Goal: Navigation & Orientation: Find specific page/section

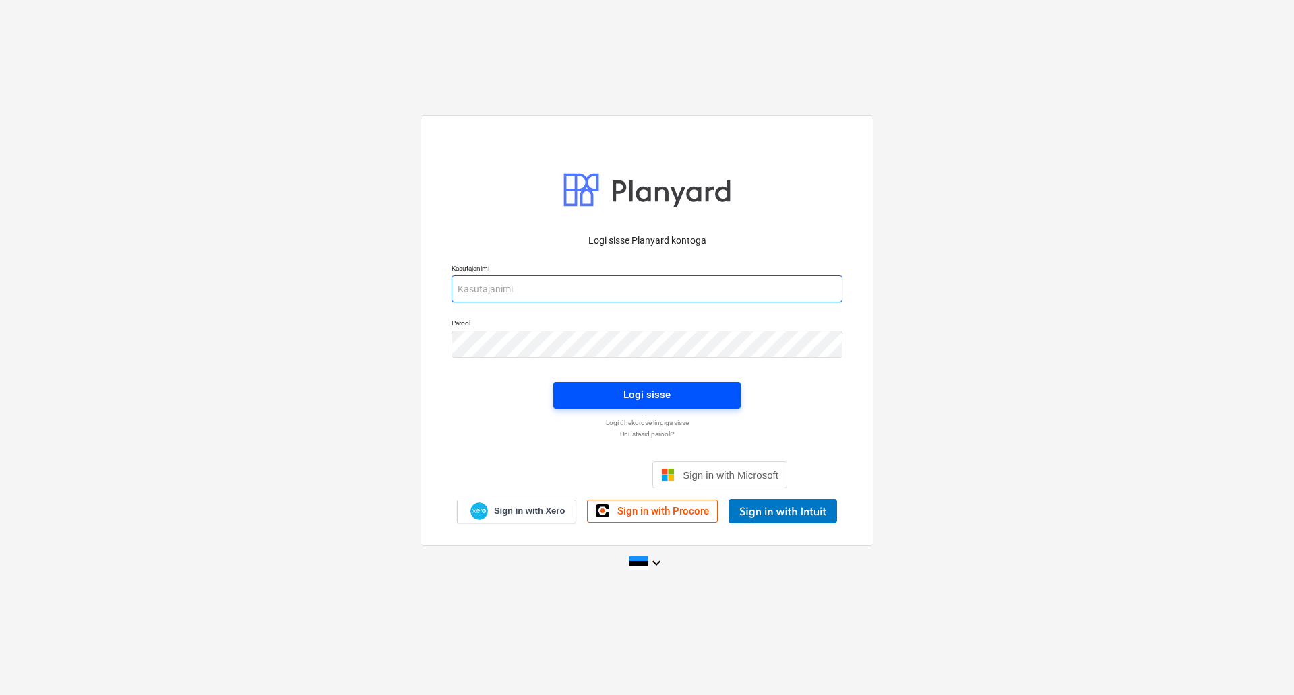
type input "[PERSON_NAME][EMAIL_ADDRESS][DOMAIN_NAME]"
click at [605, 389] on span "Logi sisse" at bounding box center [646, 395] width 155 height 18
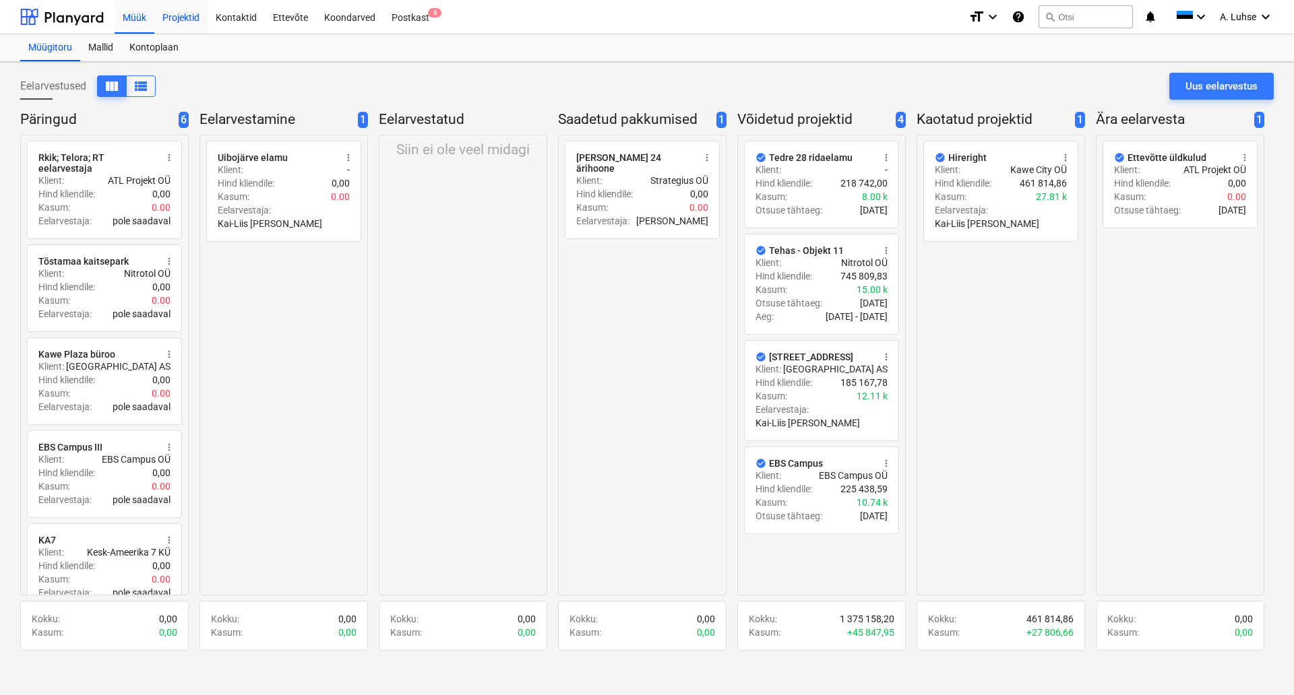
click at [173, 26] on div "Projektid" at bounding box center [180, 16] width 53 height 34
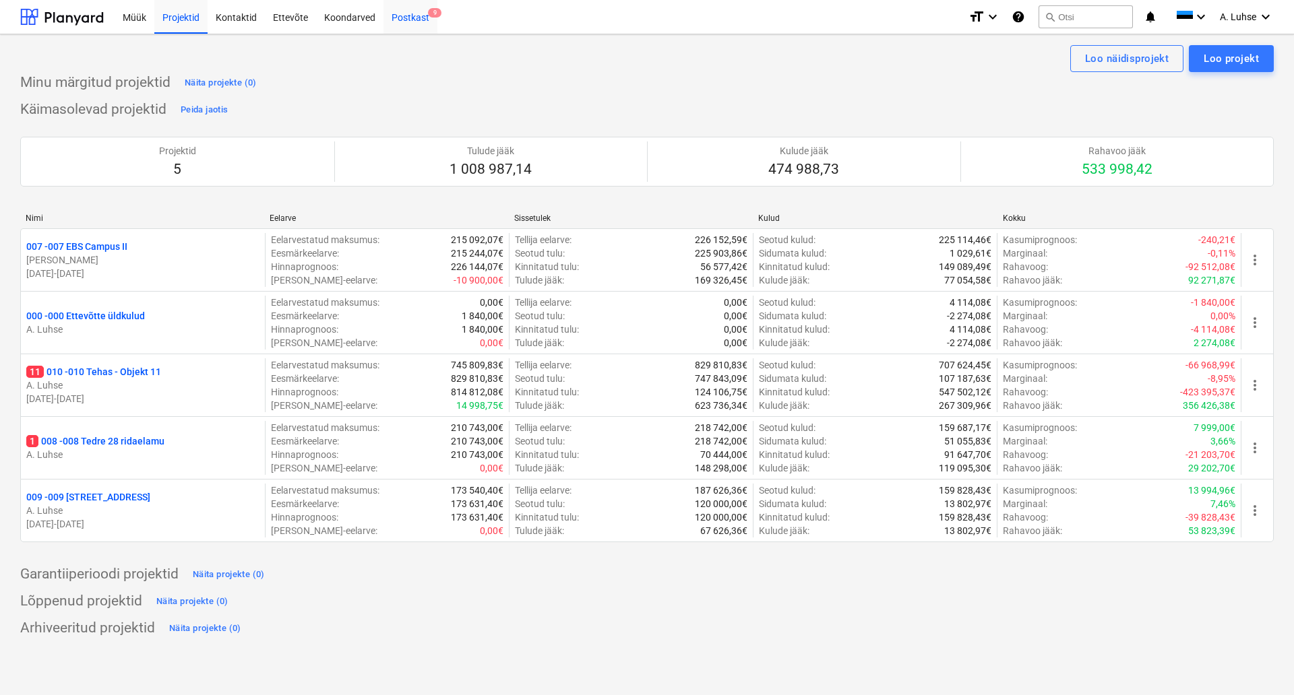
click at [418, 19] on div "Postkast 9" at bounding box center [410, 16] width 54 height 34
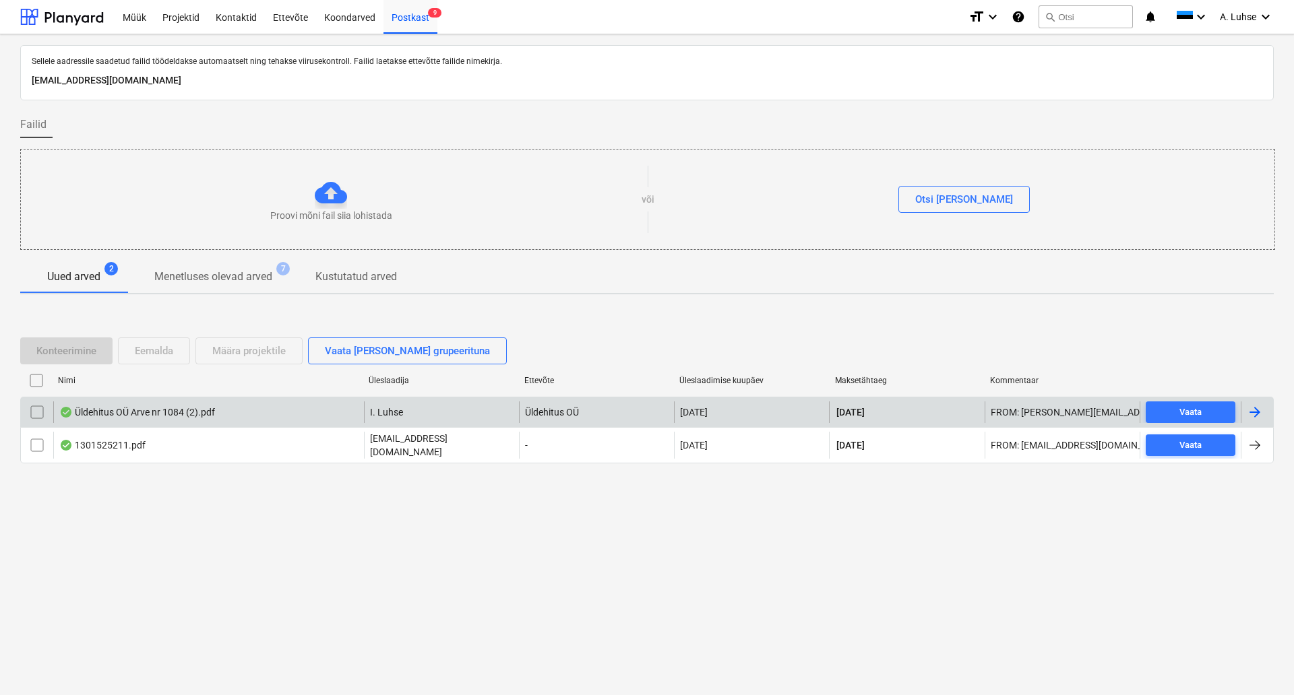
click at [221, 416] on div "Üldehitus OÜ Arve nr 1084 (2).pdf" at bounding box center [208, 413] width 311 height 22
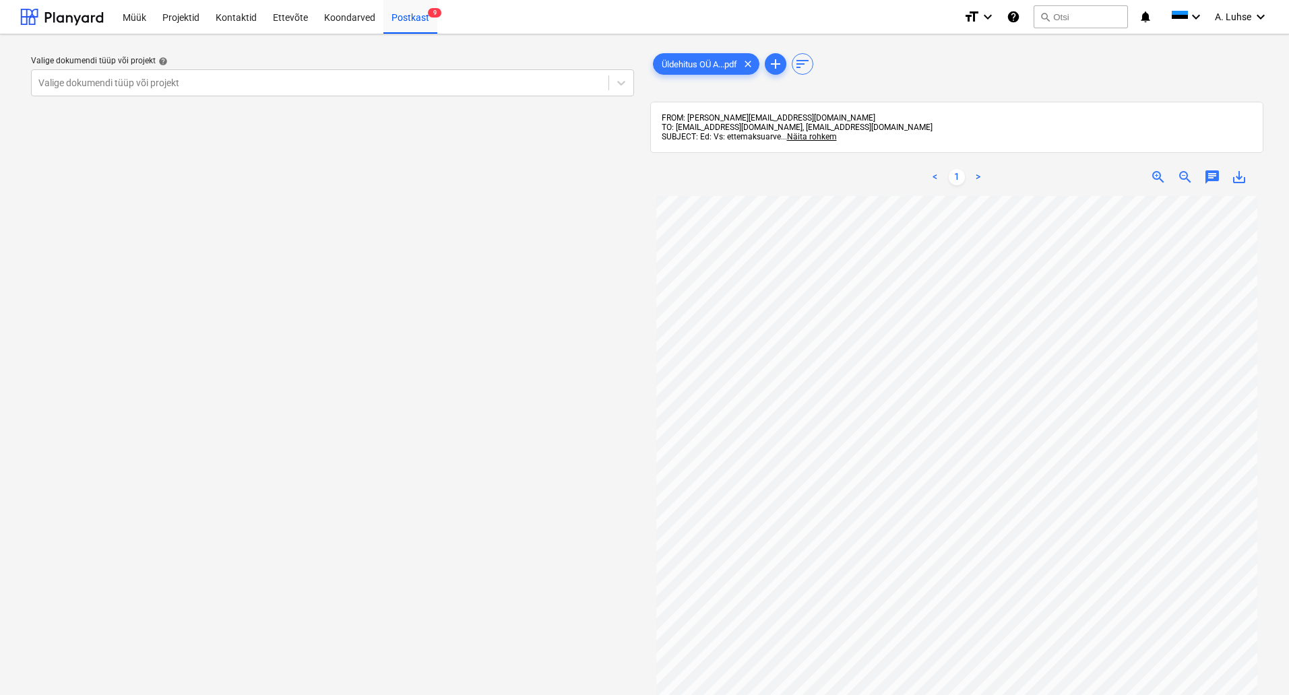
click at [604, 321] on div "Valige dokumendi tüüp või projekt help Valige dokumendi tüüp või projekt" at bounding box center [332, 452] width 625 height 814
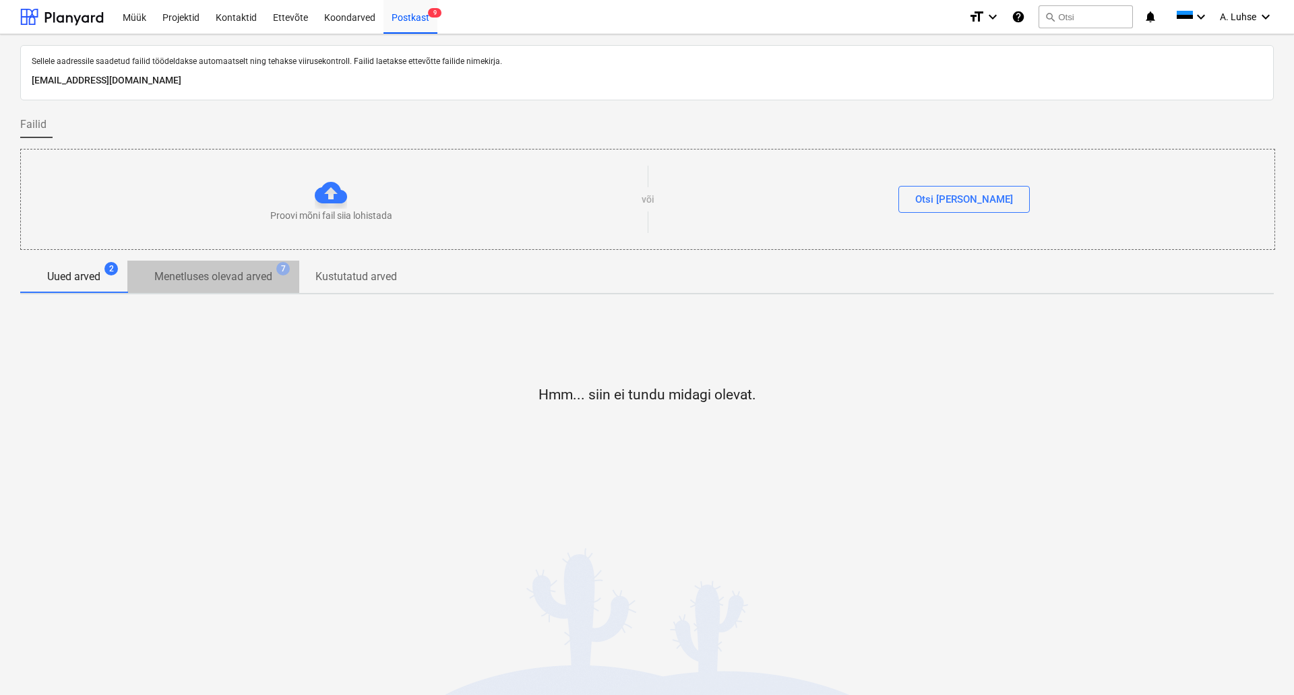
click at [234, 286] on span "Menetluses olevad arved 7" at bounding box center [213, 277] width 172 height 25
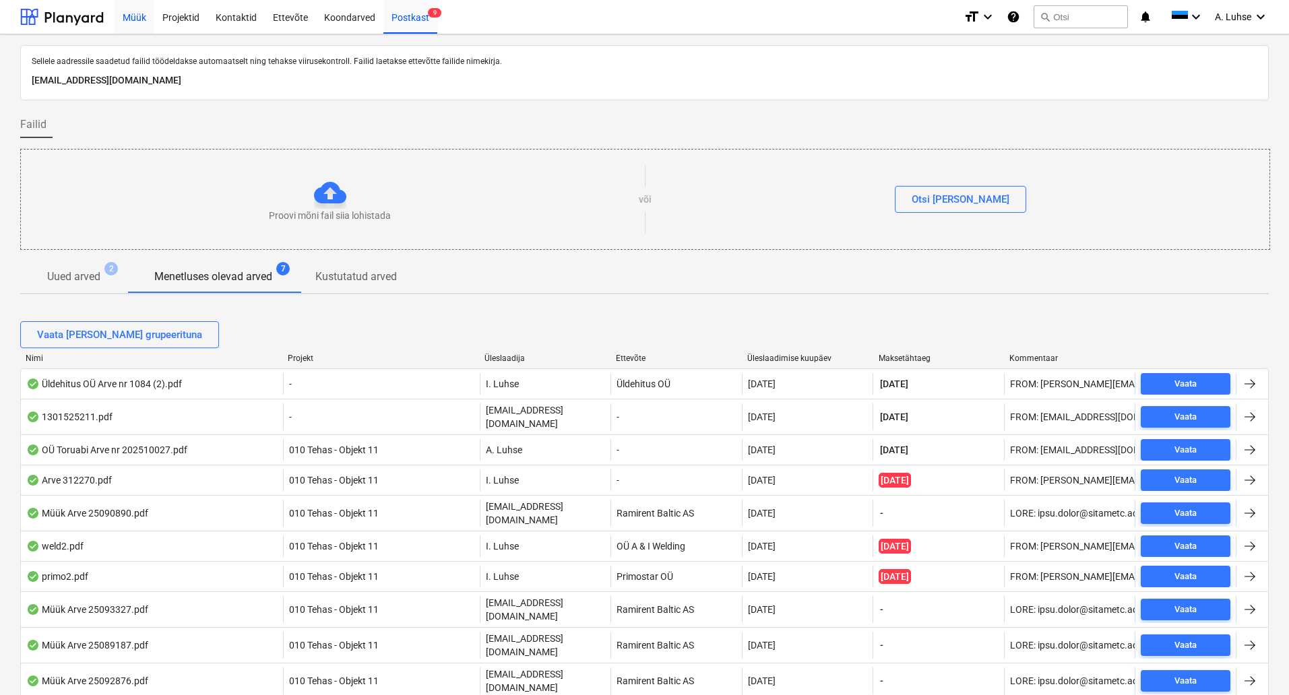
click at [137, 22] on div "Müük" at bounding box center [135, 16] width 40 height 34
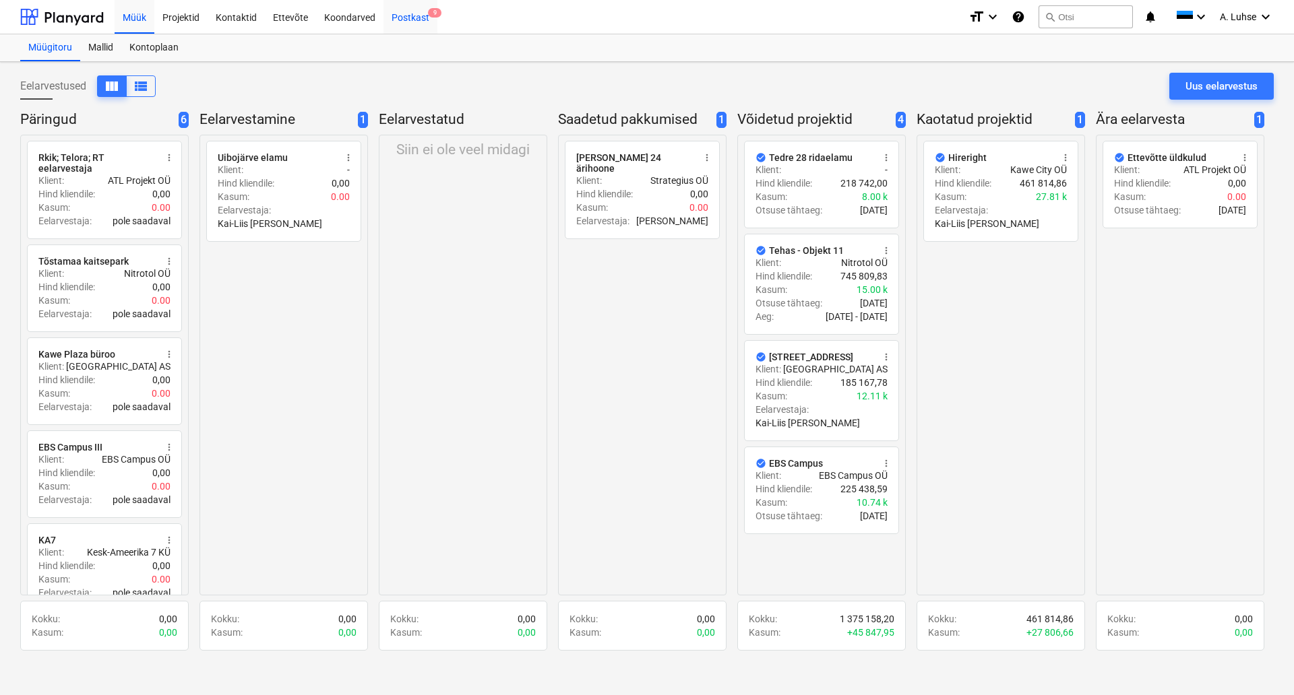
click at [414, 15] on div "Postkast 9" at bounding box center [410, 16] width 54 height 34
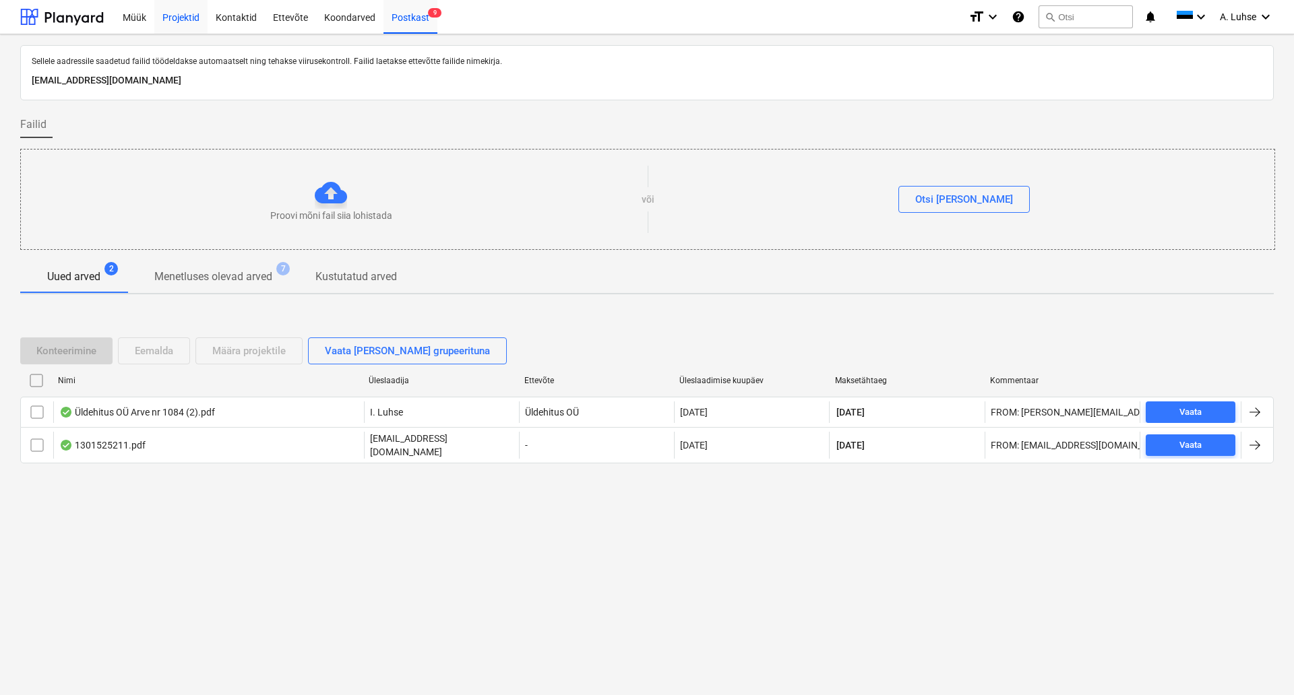
click at [177, 22] on div "Projektid" at bounding box center [180, 16] width 53 height 34
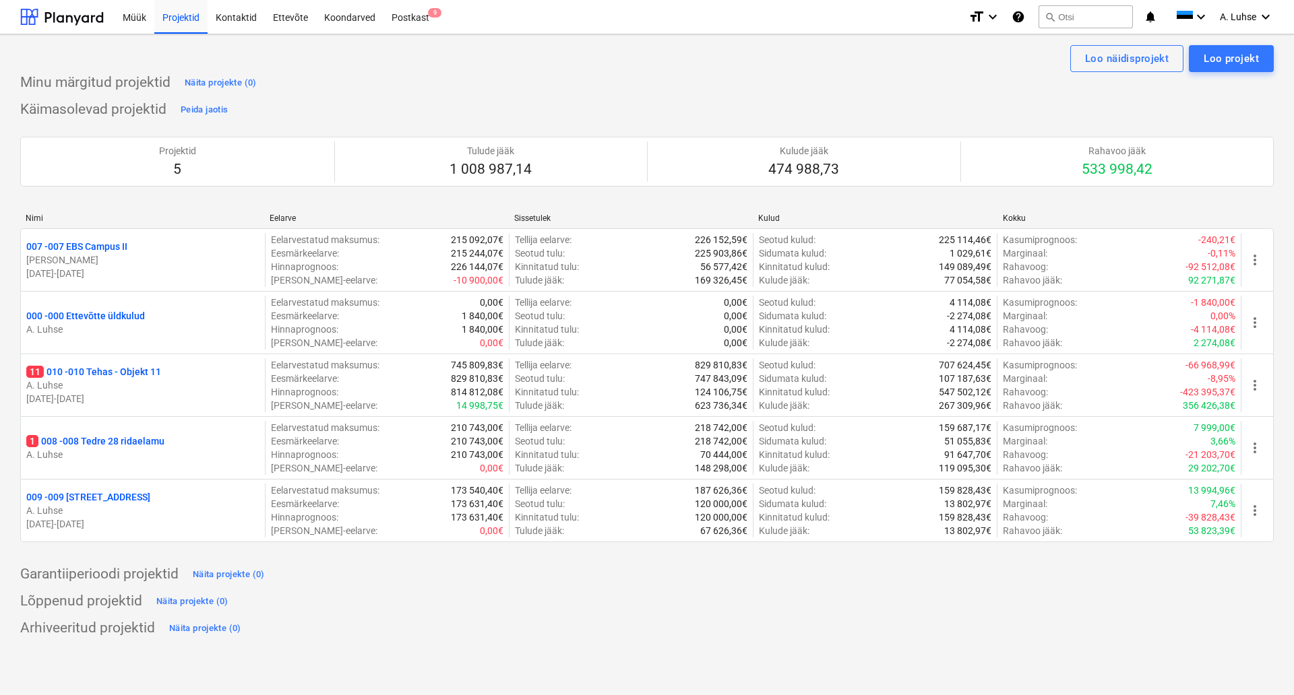
click at [406, 111] on div "Käimasolevad projektid Peida jaotis Projektid 5 Tulude jääk 1 008 987,14 Kulude…" at bounding box center [646, 329] width 1253 height 460
click at [175, 26] on div "Projektid" at bounding box center [180, 16] width 53 height 34
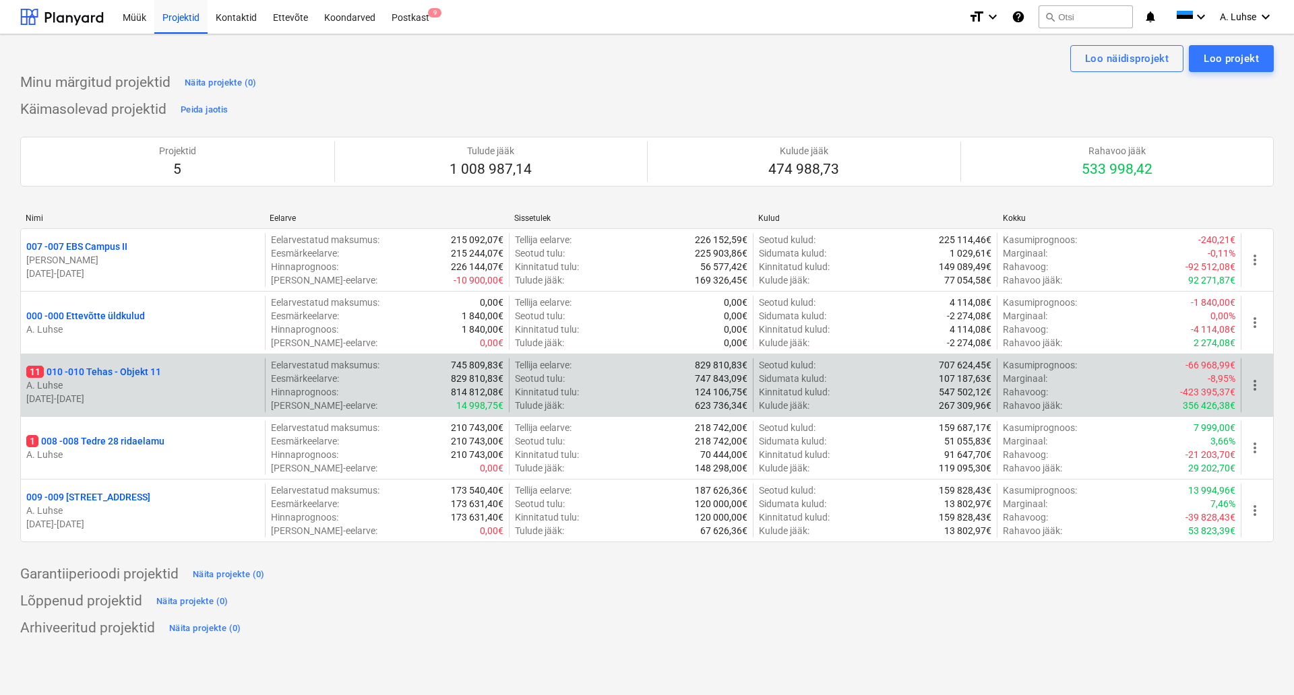
click at [154, 365] on p "11 010 - 010 Tehas - Objekt 11" at bounding box center [93, 371] width 135 height 13
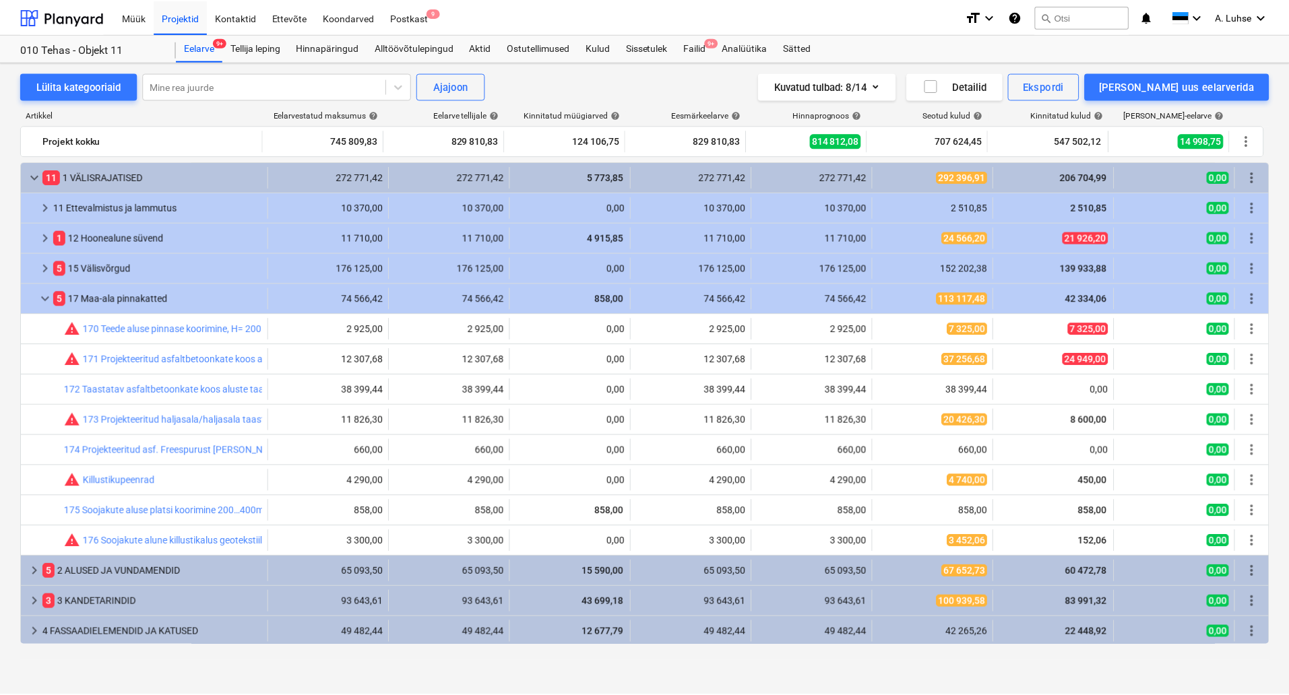
scroll to position [63, 0]
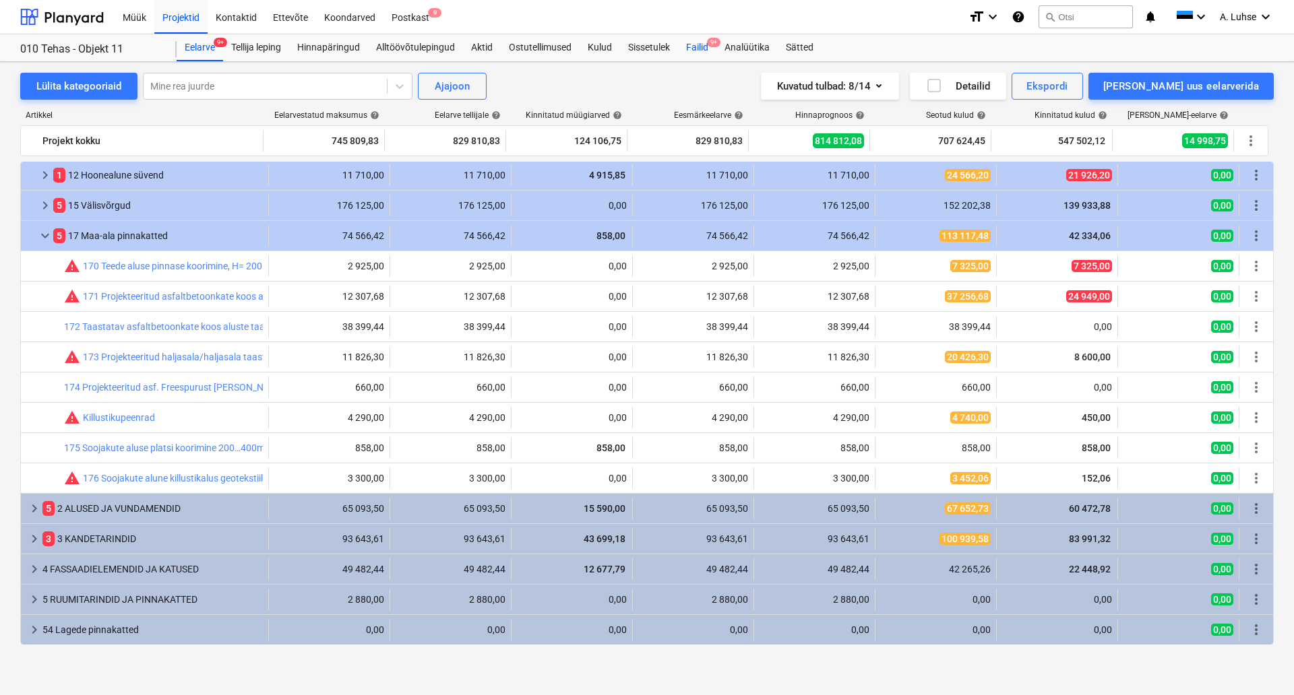
click at [698, 55] on div "Failid 9+" at bounding box center [697, 47] width 38 height 27
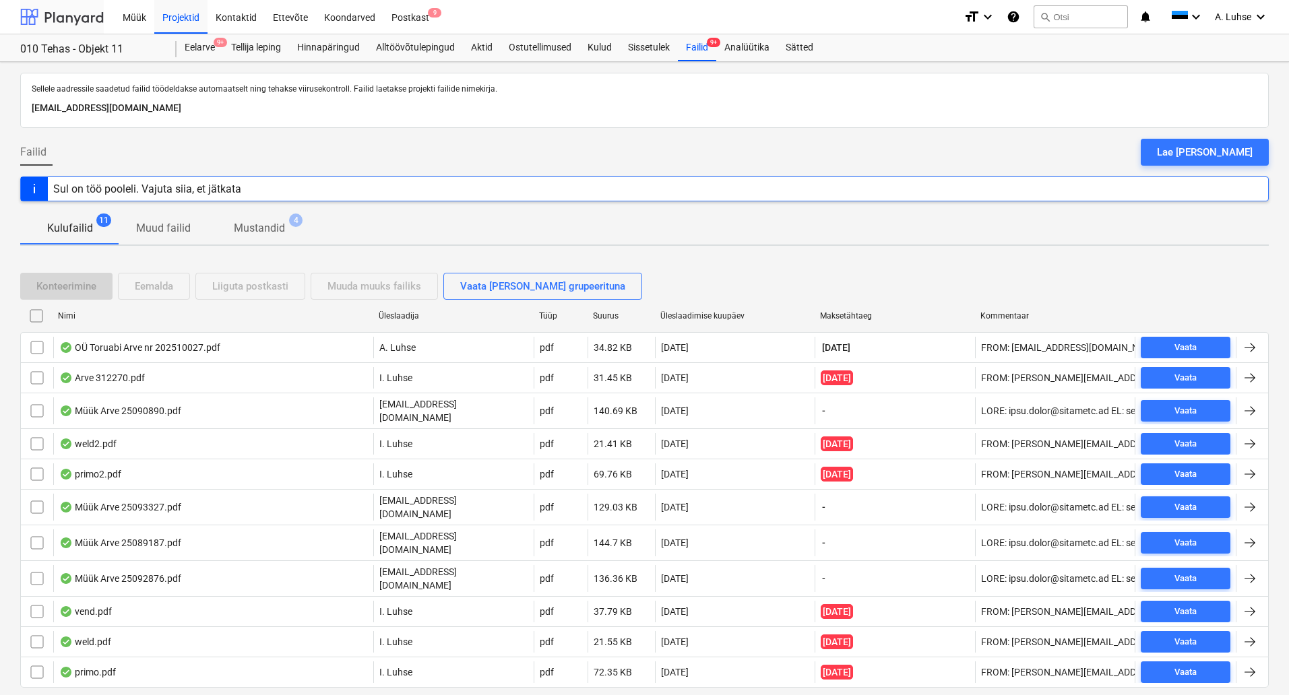
click at [68, 9] on div at bounding box center [62, 17] width 84 height 34
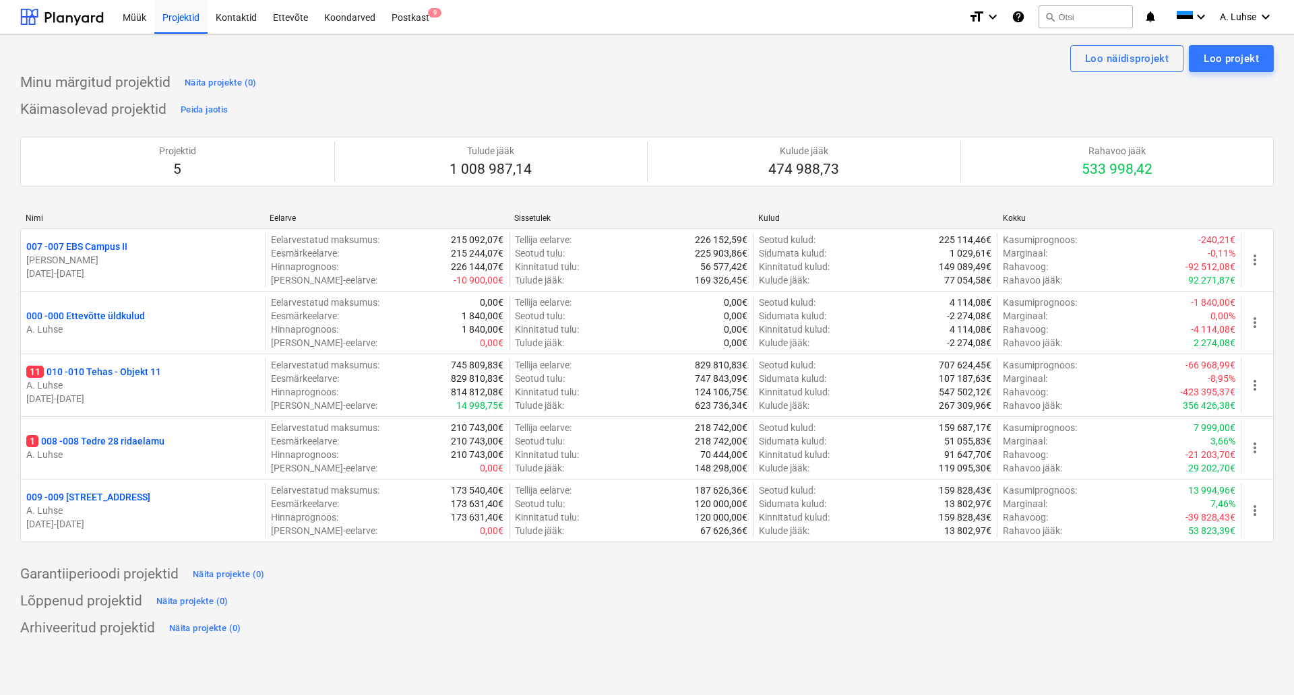
click at [485, 106] on div "Käimasolevad projektid Peida jaotis Projektid 5 Tulude jääk 1 008 987,14 Kulude…" at bounding box center [646, 329] width 1253 height 460
click at [970, 113] on div "Käimasolevad projektid Peida jaotis Projektid 5 Tulude jääk 1 008 987,14 Kulude…" at bounding box center [646, 329] width 1253 height 460
